Goal: Find specific page/section: Find specific page/section

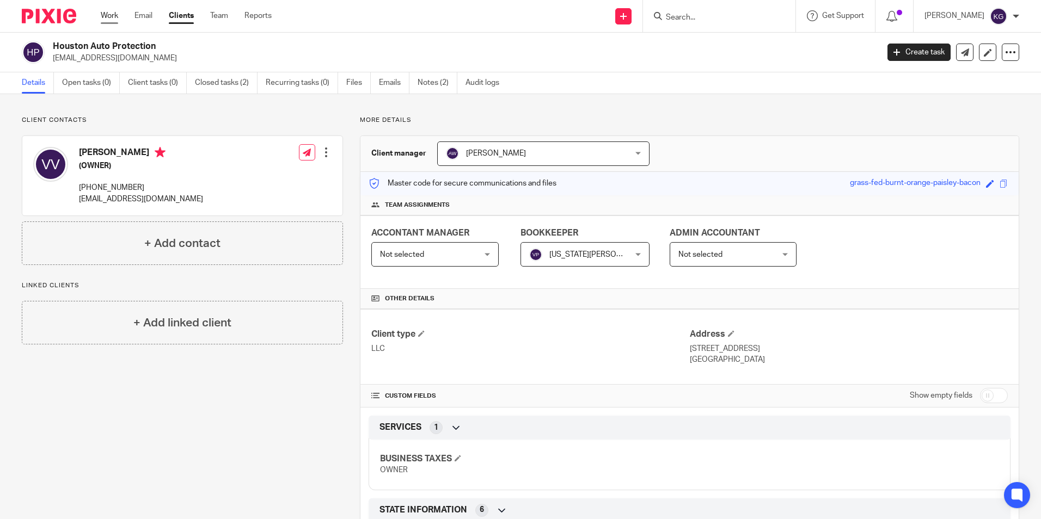
click at [115, 17] on link "Work" at bounding box center [109, 15] width 17 height 11
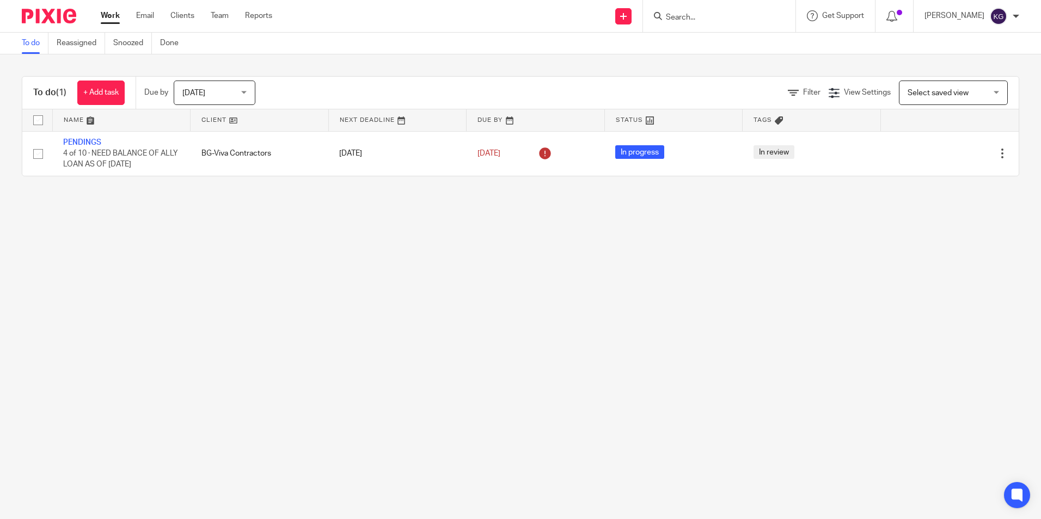
click at [711, 22] on input "Search" at bounding box center [714, 18] width 98 height 10
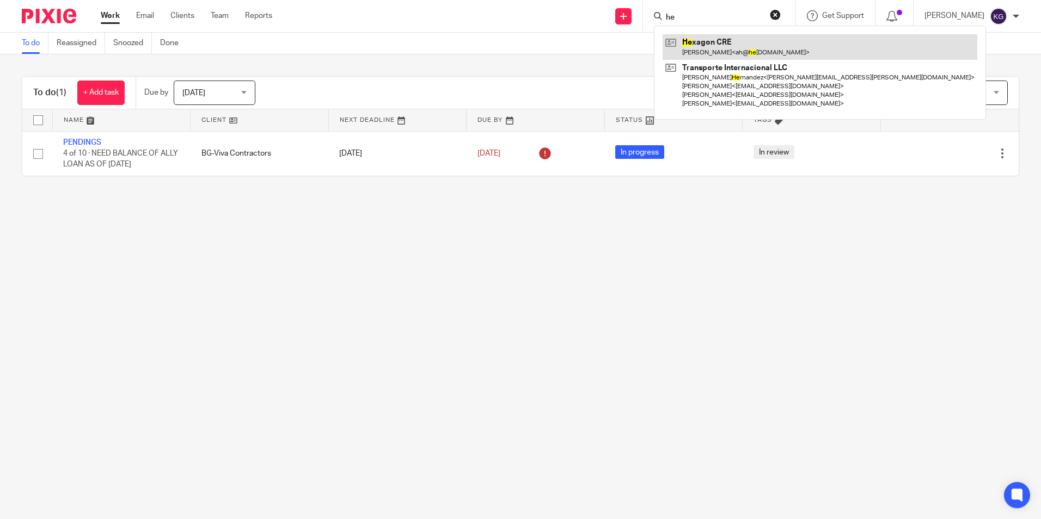
type input "he"
click at [722, 41] on link at bounding box center [819, 46] width 315 height 25
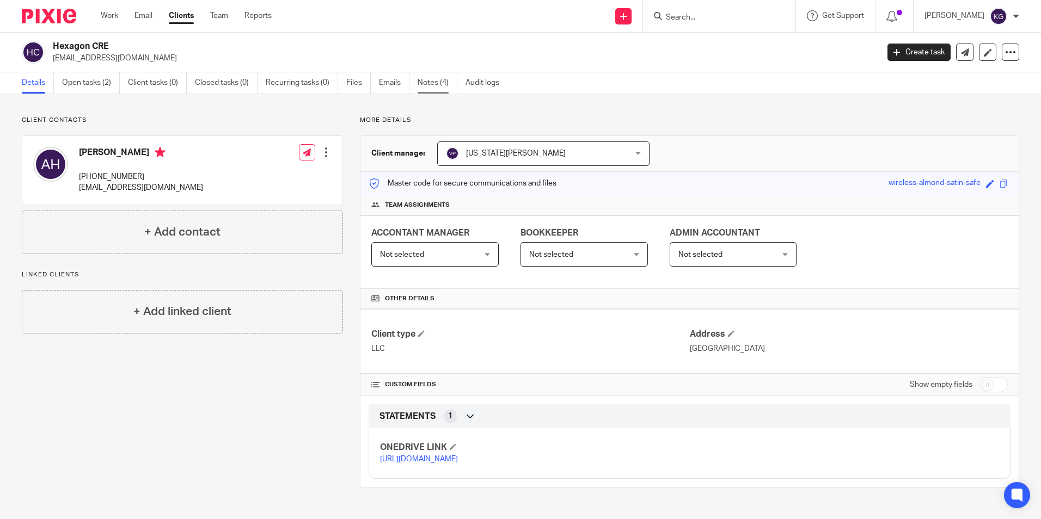
click at [429, 86] on link "Notes (4)" at bounding box center [438, 82] width 40 height 21
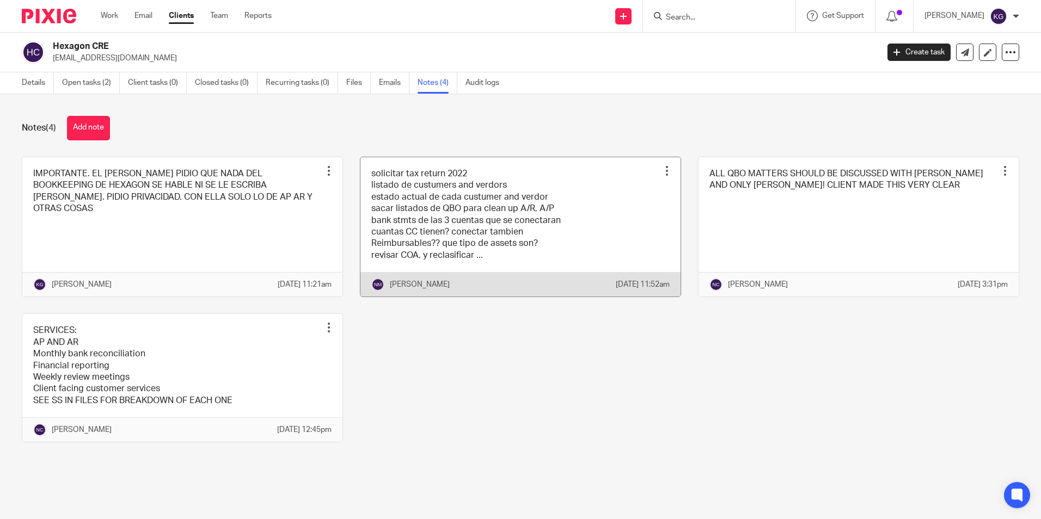
click at [549, 232] on link at bounding box center [520, 227] width 320 height 140
